Goal: Transaction & Acquisition: Obtain resource

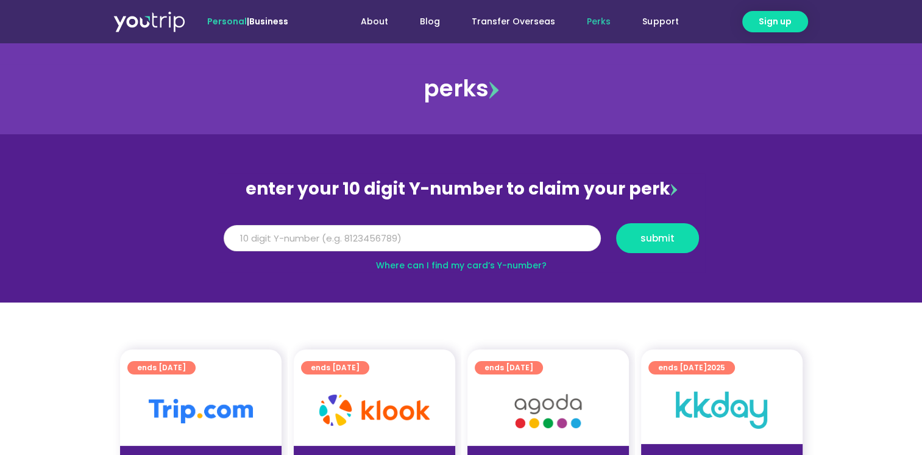
click at [309, 238] on input "Y Number" at bounding box center [412, 238] width 377 height 27
type input "8160591636"
click at [652, 237] on span "submit" at bounding box center [658, 238] width 34 height 9
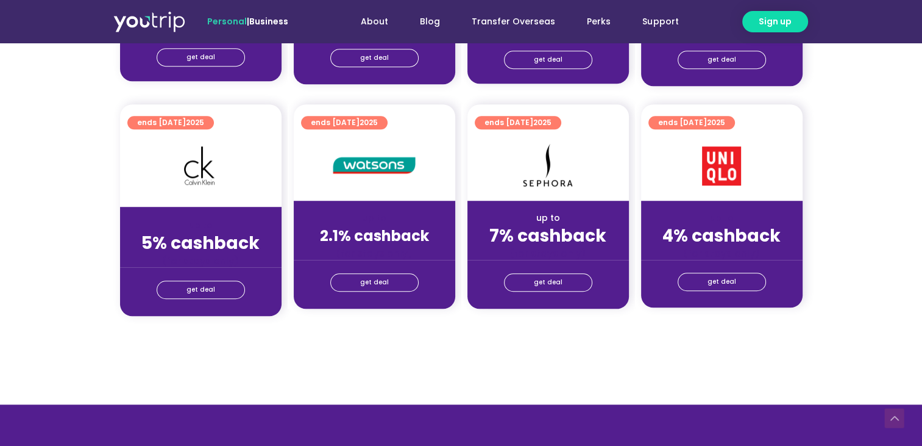
scroll to position [915, 0]
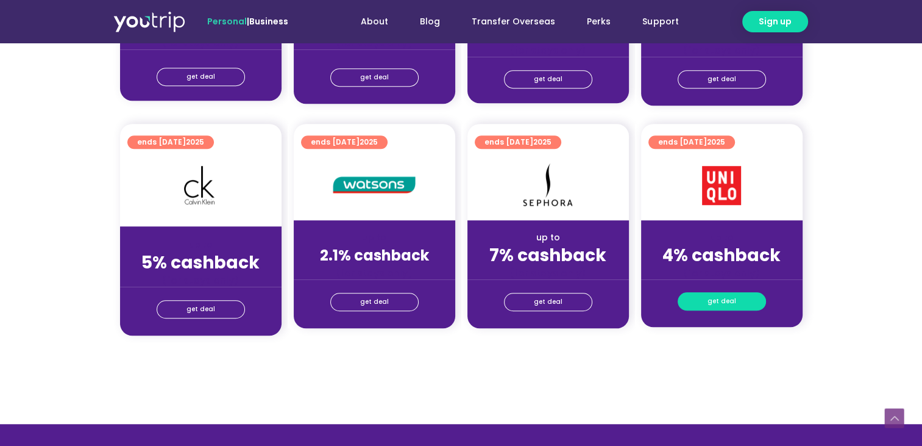
click at [719, 300] on span "get deal" at bounding box center [722, 301] width 29 height 17
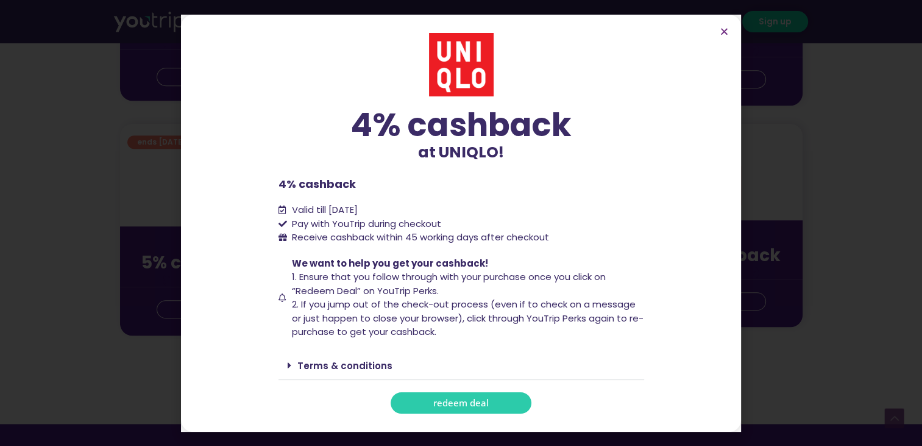
click at [462, 404] on span "redeem deal" at bounding box center [460, 402] width 55 height 9
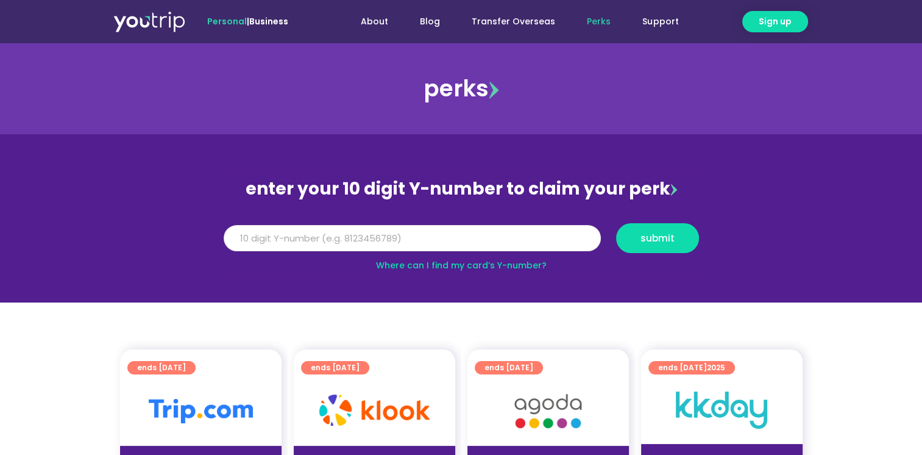
click at [411, 233] on input "Y Number" at bounding box center [412, 238] width 377 height 27
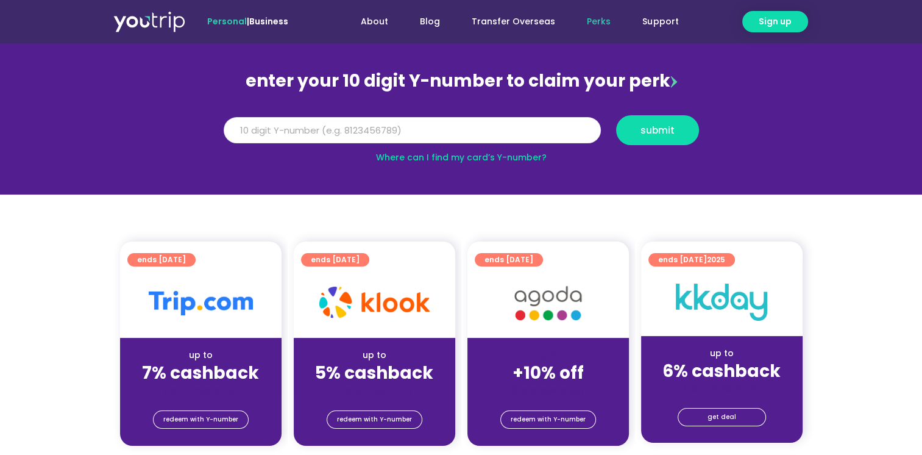
scroll to position [183, 0]
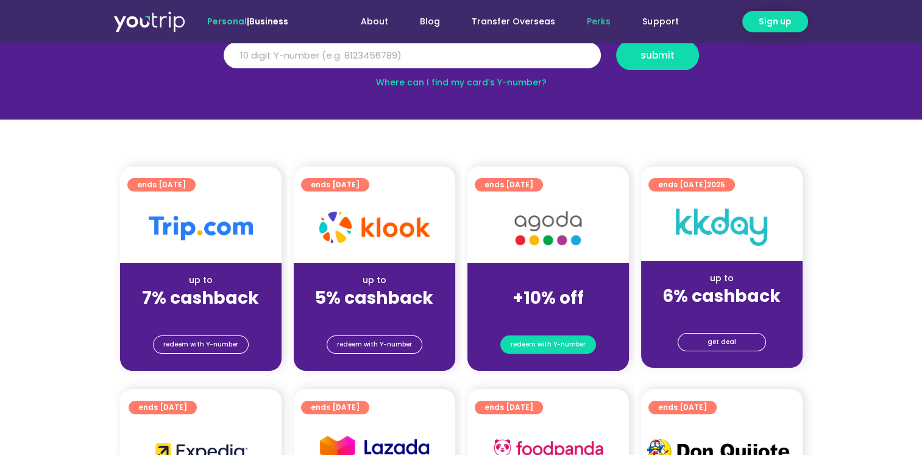
click at [549, 343] on span "redeem with Y-number" at bounding box center [548, 344] width 75 height 17
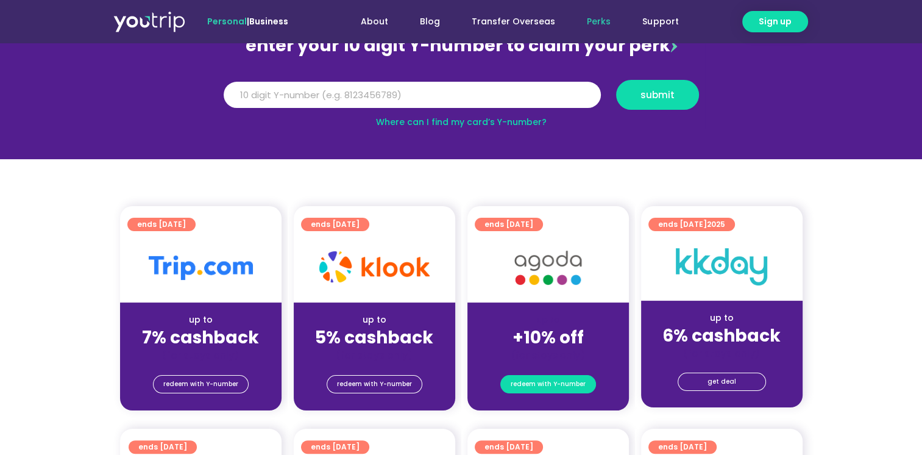
scroll to position [134, 0]
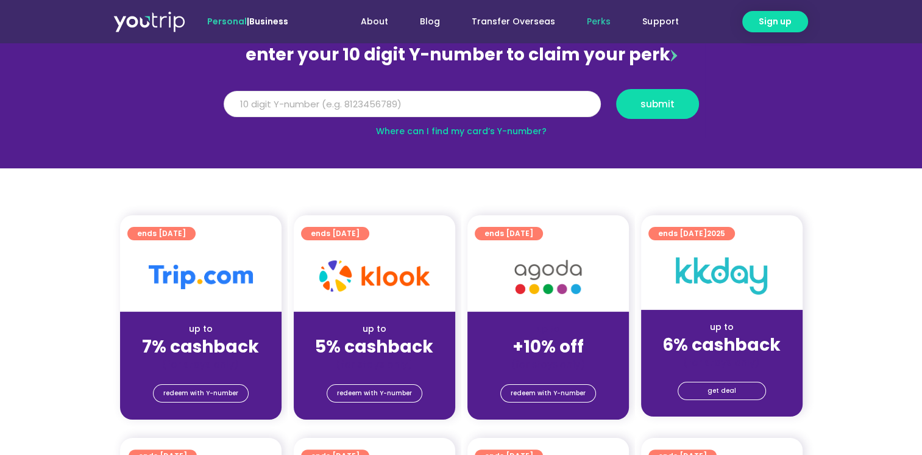
click at [352, 104] on input "Y Number" at bounding box center [412, 104] width 377 height 27
type input "8160591636"
click at [640, 91] on button "submit" at bounding box center [657, 104] width 83 height 30
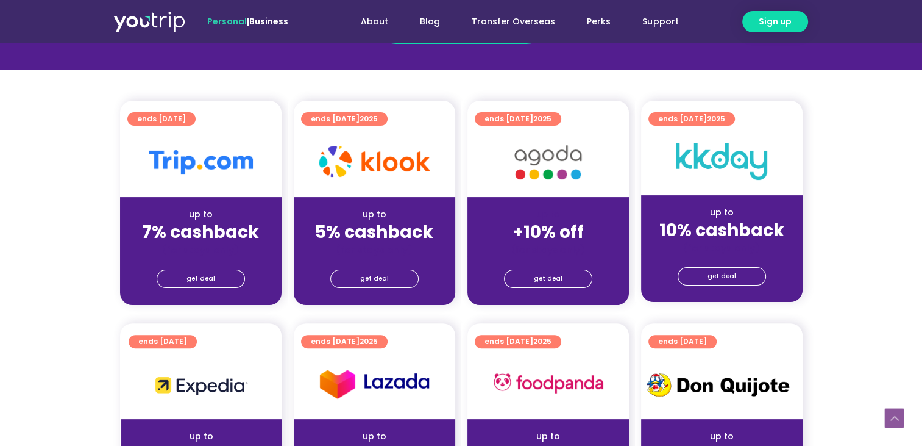
scroll to position [305, 0]
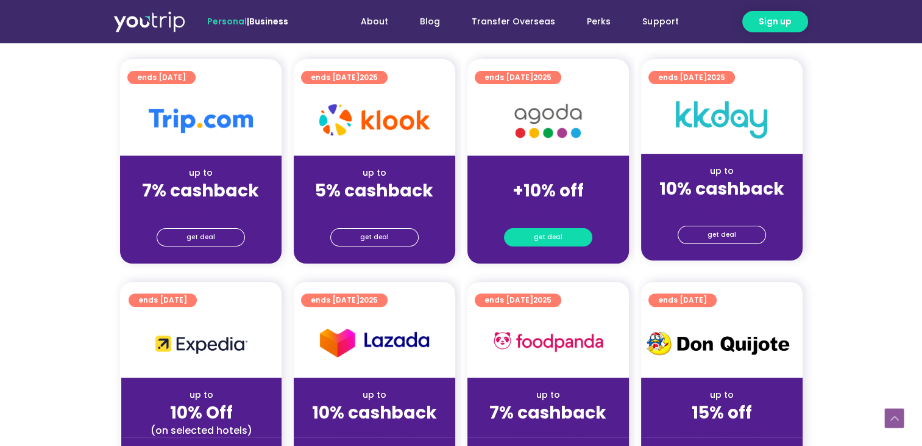
click at [558, 240] on span "get deal" at bounding box center [548, 237] width 29 height 17
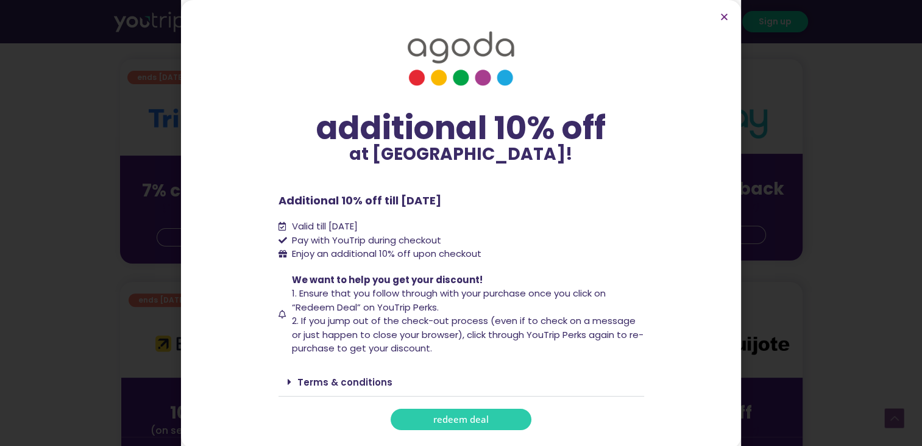
click at [461, 423] on span "redeem deal" at bounding box center [460, 419] width 55 height 9
